Goal: Find contact information: Find contact information

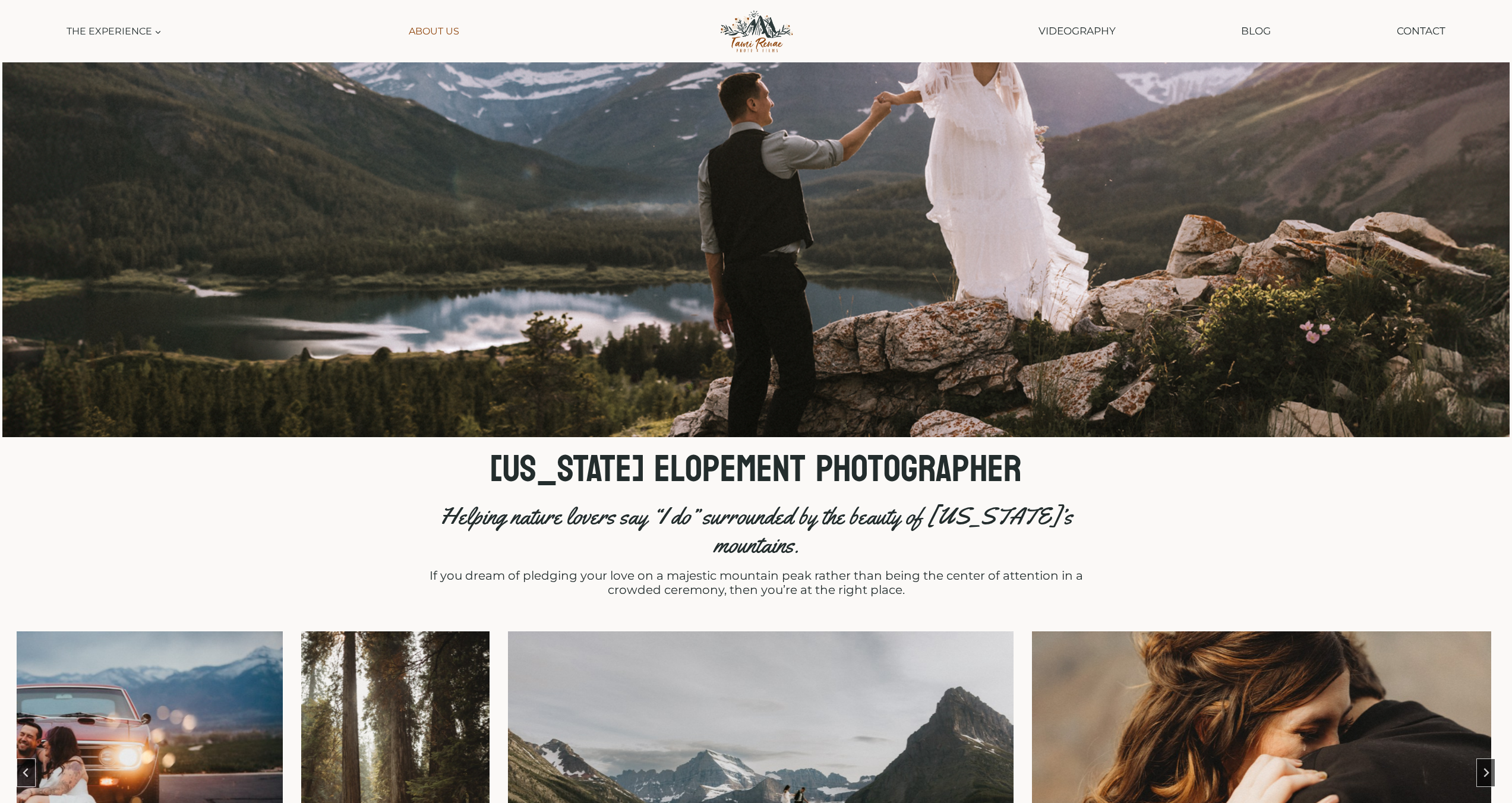
click at [438, 36] on link "About Us" at bounding box center [434, 31] width 62 height 27
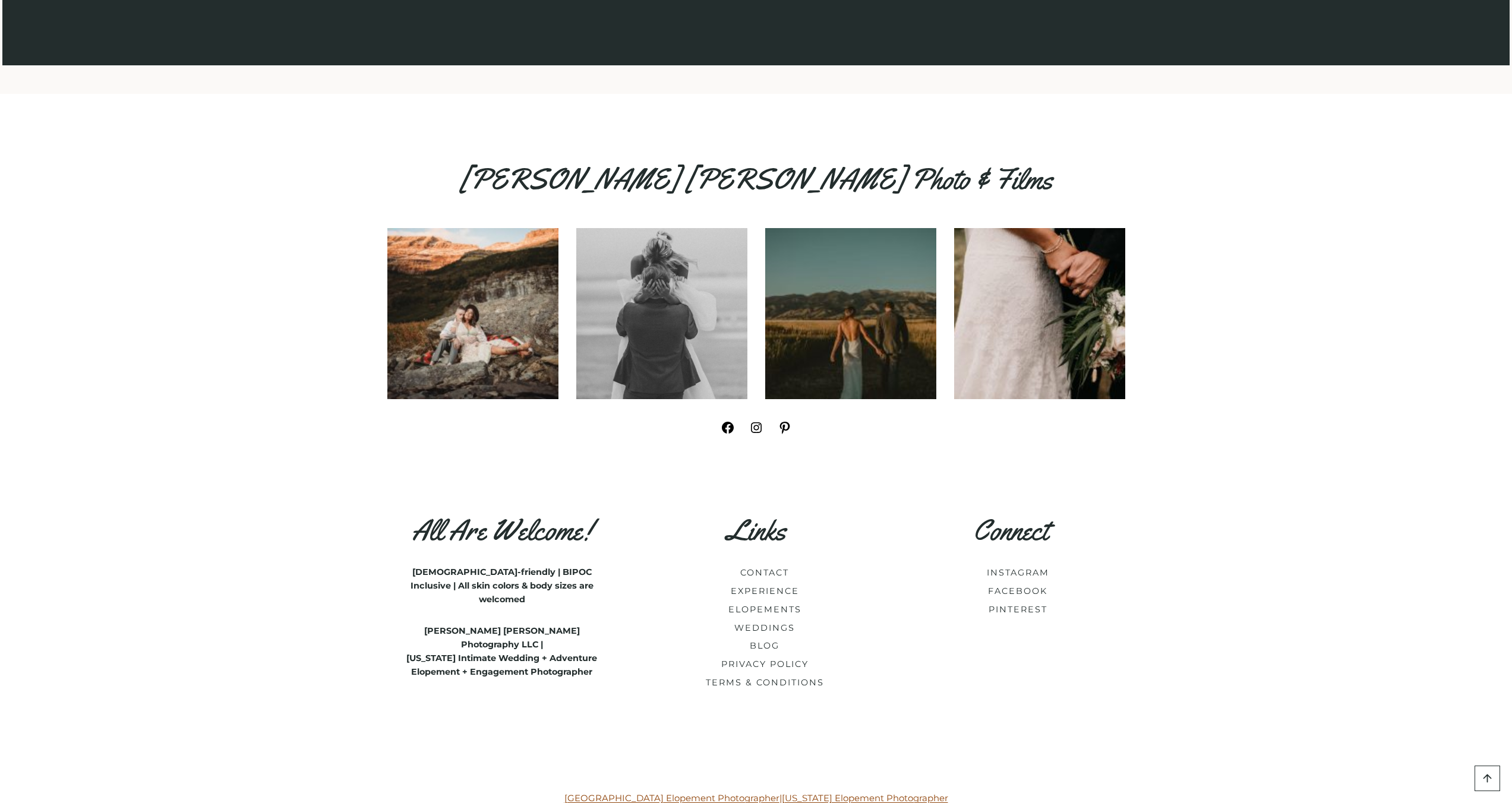
scroll to position [4889, 0]
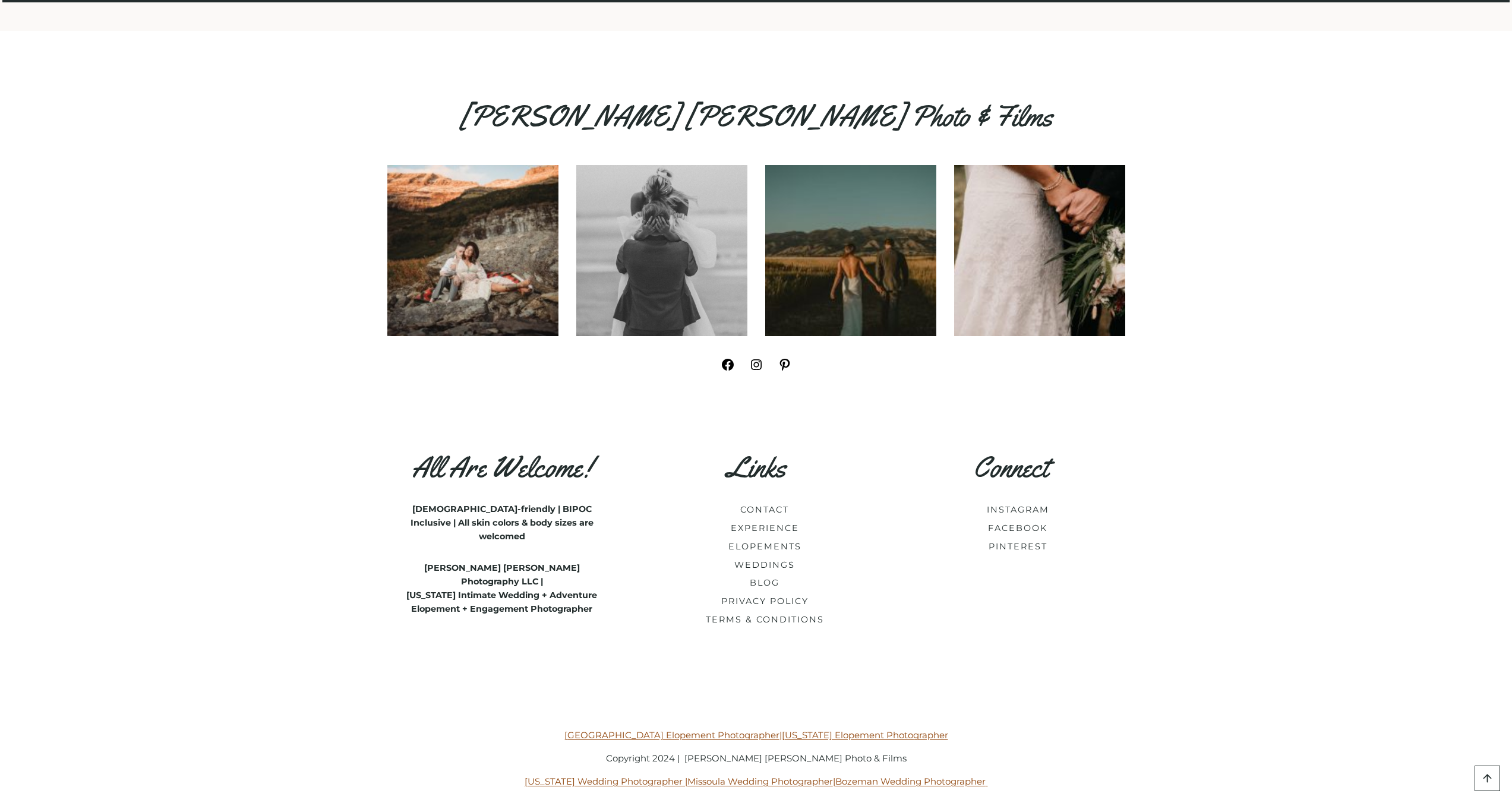
drag, startPoint x: 1016, startPoint y: 500, endPoint x: 914, endPoint y: 492, distance: 102.3
click at [760, 504] on link "CONTACT" at bounding box center [765, 510] width 49 height 11
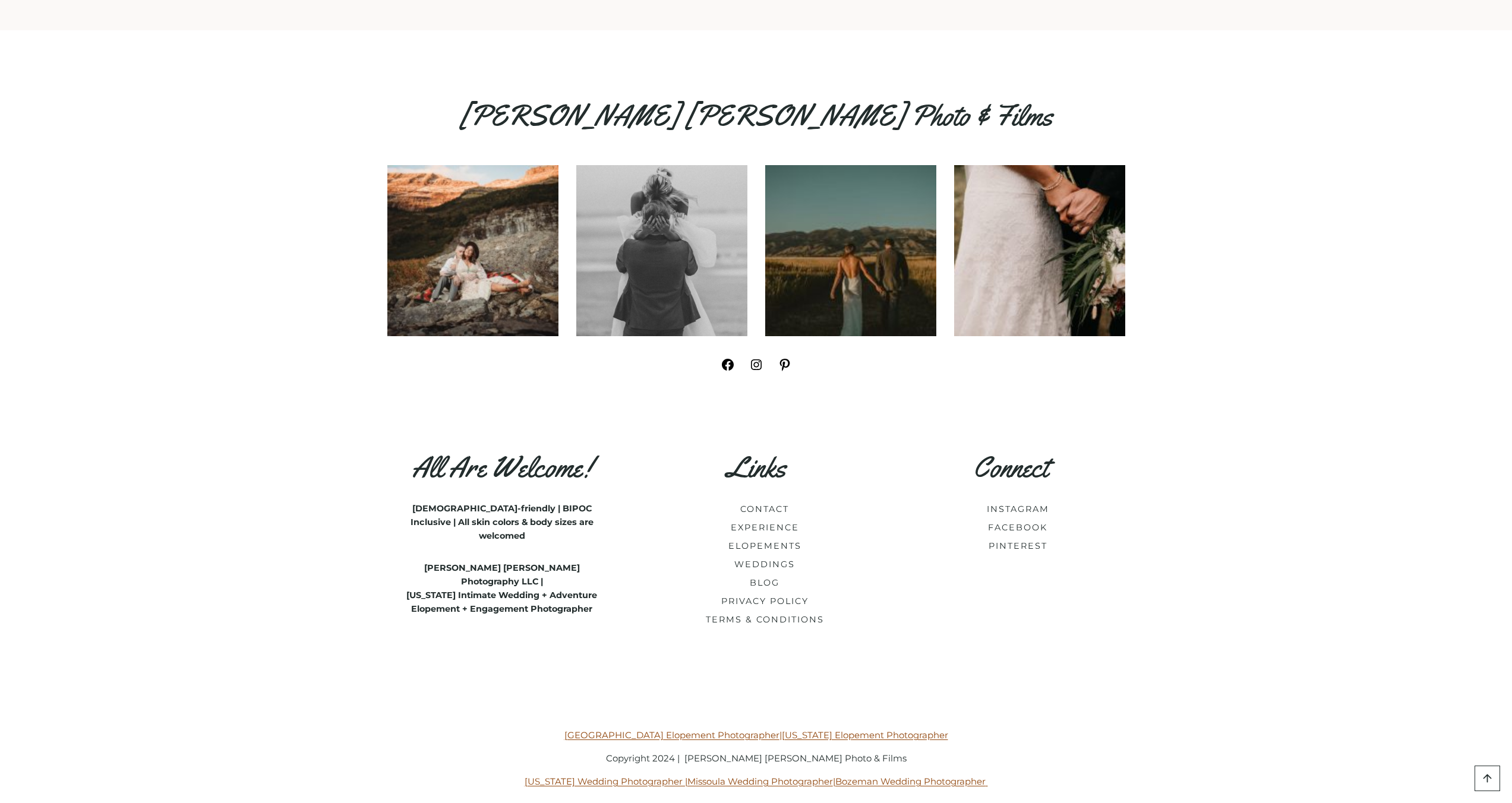
scroll to position [1757, 0]
